Goal: Information Seeking & Learning: Understand process/instructions

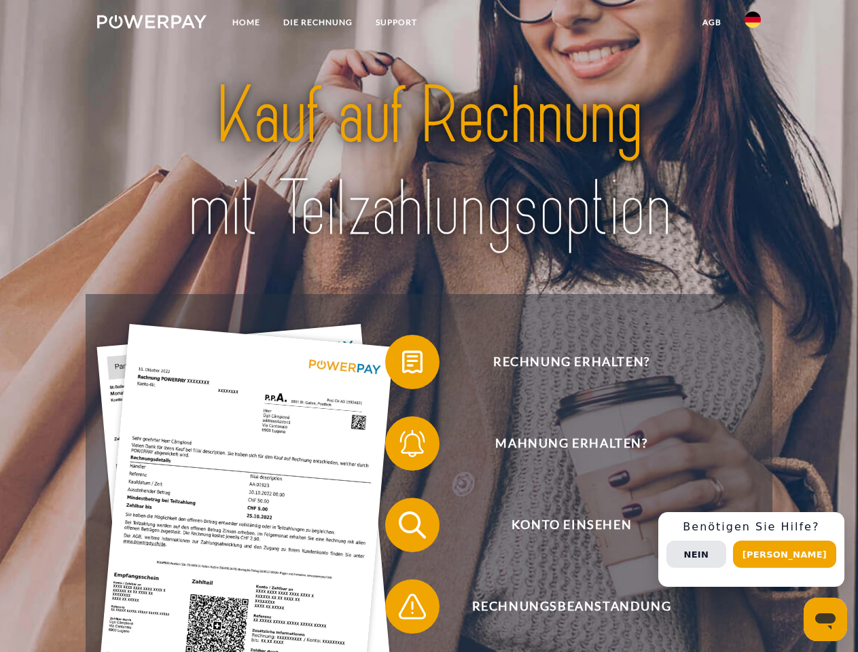
click at [151, 24] on img at bounding box center [151, 22] width 109 height 14
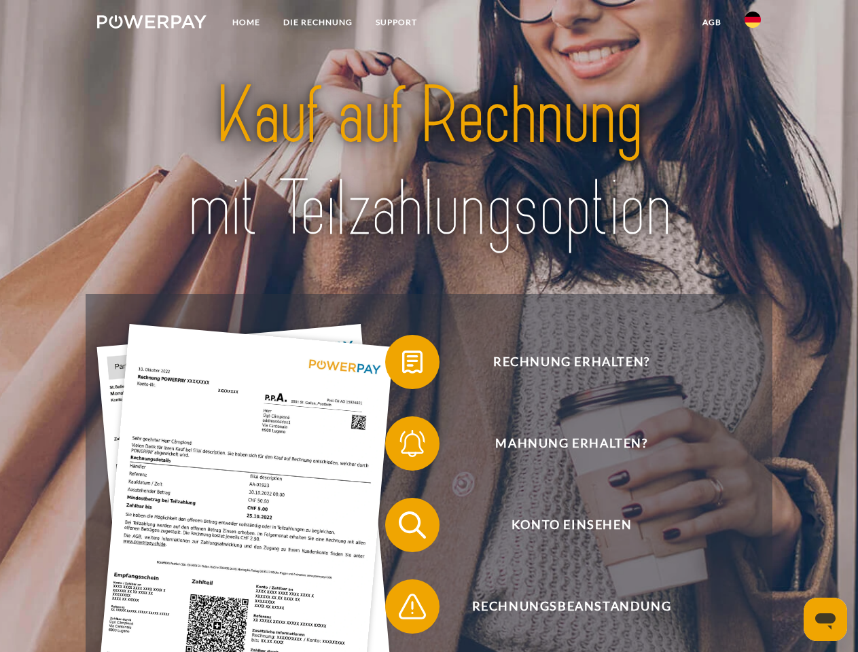
click at [753, 24] on img at bounding box center [753, 20] width 16 height 16
click at [711, 22] on link "agb" at bounding box center [712, 22] width 42 height 24
click at [402, 365] on span at bounding box center [392, 362] width 68 height 68
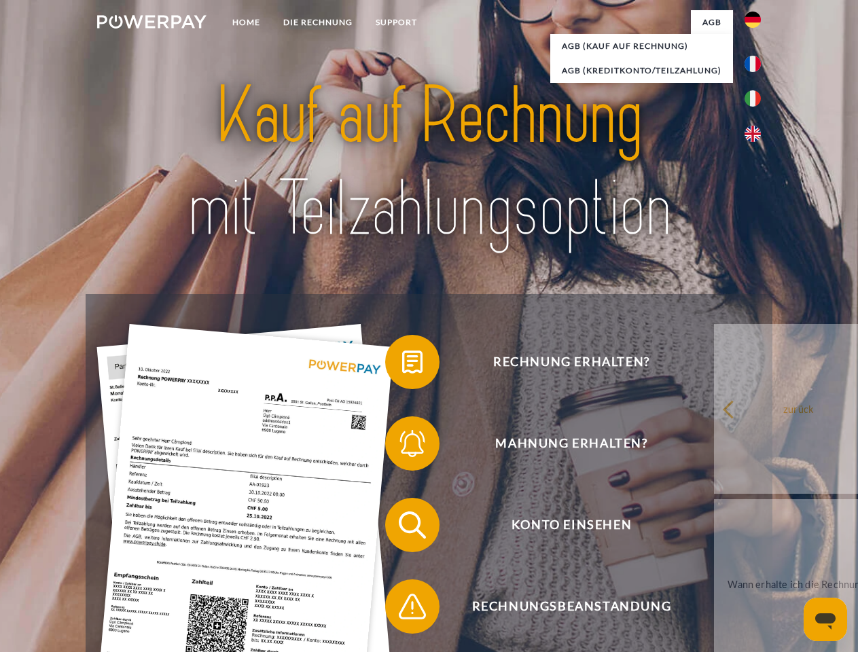
click at [402, 446] on span at bounding box center [392, 444] width 68 height 68
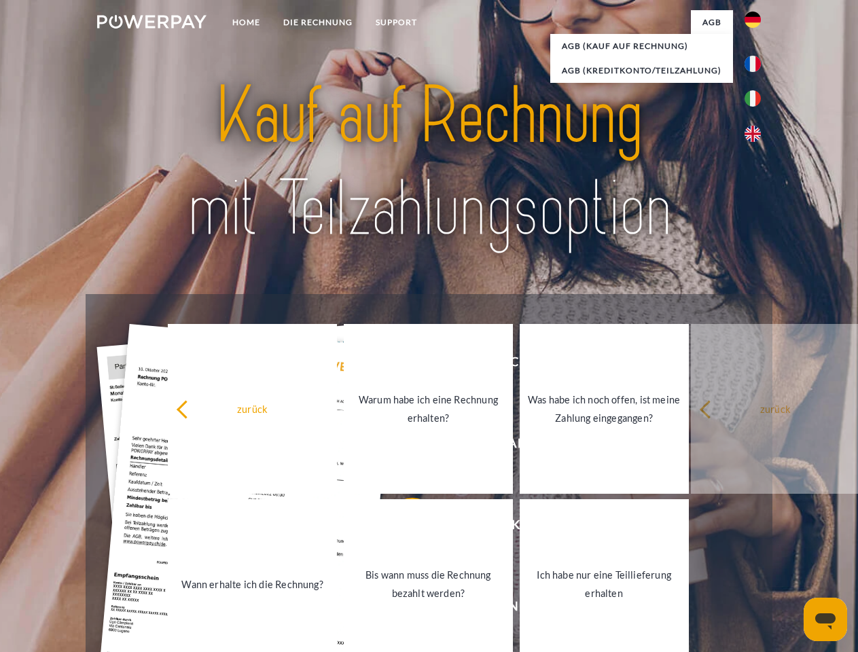
click at [402, 528] on link "Bis wann muss die Rechnung bezahlt werden?" at bounding box center [428, 584] width 169 height 170
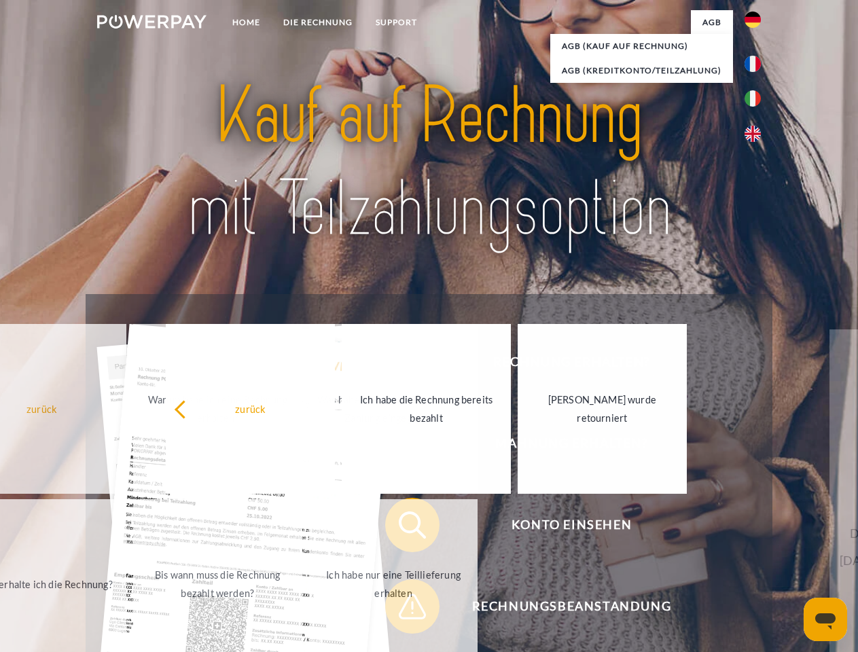
click at [402, 609] on span at bounding box center [392, 607] width 68 height 68
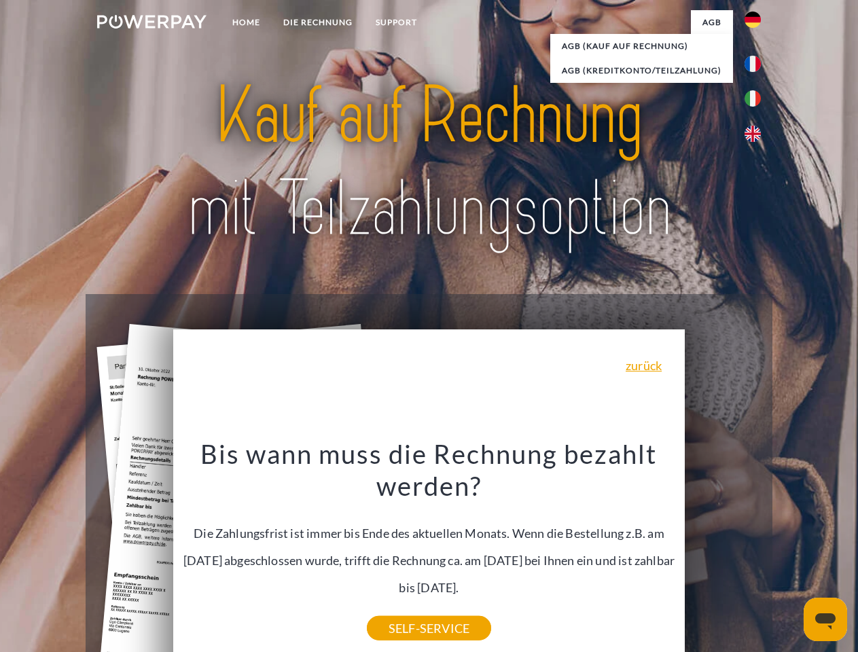
click at [756, 550] on div "Rechnung erhalten? Mahnung erhalten? Konto einsehen" at bounding box center [429, 565] width 686 height 543
click at [723, 552] on span "Konto einsehen" at bounding box center [571, 525] width 333 height 54
click at [789, 554] on header "Home DIE RECHNUNG SUPPORT" at bounding box center [429, 469] width 858 height 938
